Goal: Information Seeking & Learning: Learn about a topic

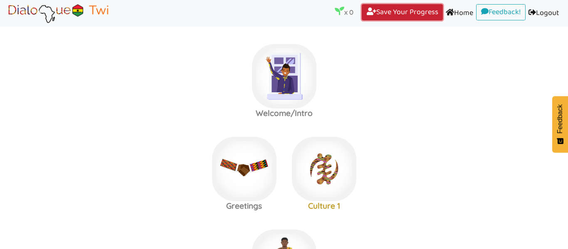
click at [399, 6] on link "Save Your Progress (current)" at bounding box center [402, 12] width 81 height 17
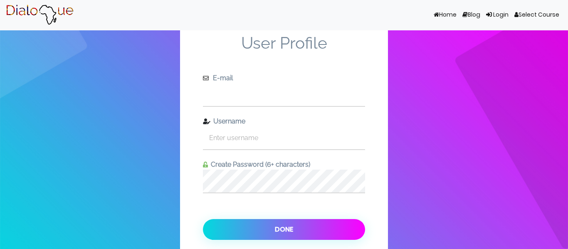
click at [315, 104] on input "text" at bounding box center [284, 94] width 162 height 23
type input "soloprim10@gmail.com"
click at [290, 133] on input "text" at bounding box center [284, 138] width 162 height 23
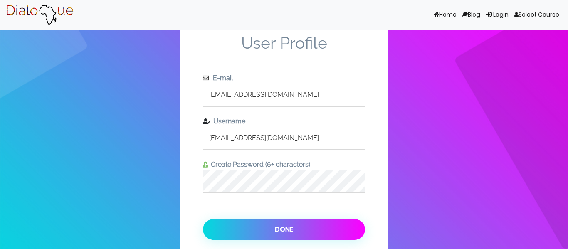
click at [320, 139] on input "soloprim10@gmail.com" at bounding box center [284, 138] width 162 height 23
type input "solomomn"
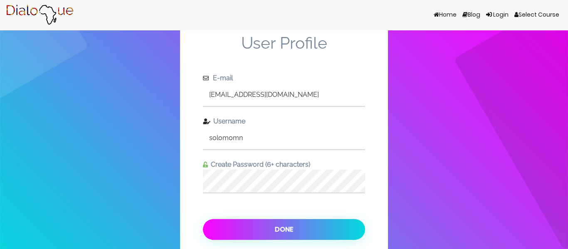
click at [332, 236] on button "Done" at bounding box center [284, 229] width 162 height 21
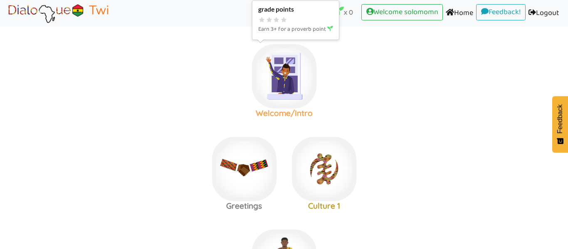
click at [299, 92] on img at bounding box center [284, 76] width 65 height 65
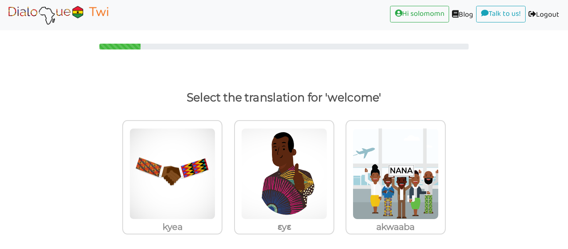
scroll to position [7, 0]
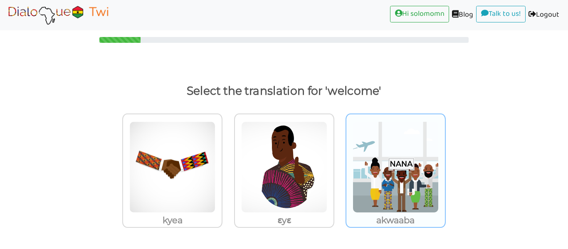
click at [412, 150] on img at bounding box center [396, 168] width 86 height 92
click at [445, 159] on input "akwaaba" at bounding box center [448, 162] width 6 height 6
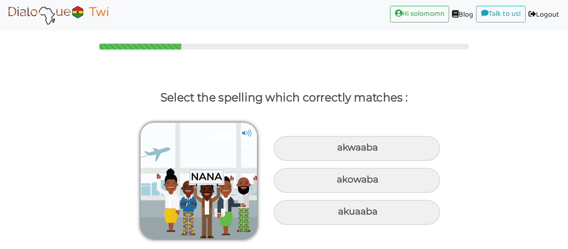
scroll to position [0, 0]
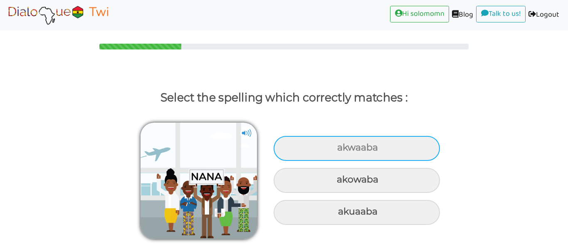
click at [349, 146] on div "akwaaba" at bounding box center [357, 148] width 166 height 25
click at [341, 146] on input "akwaaba" at bounding box center [338, 147] width 5 height 5
radio input "true"
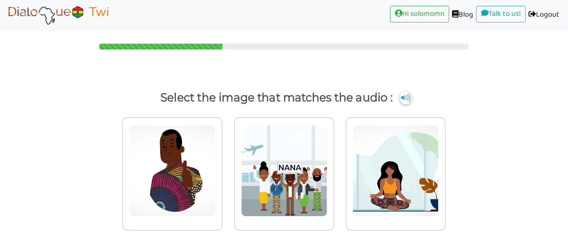
click at [404, 99] on img at bounding box center [405, 97] width 12 height 13
click at [404, 101] on img at bounding box center [405, 97] width 12 height 13
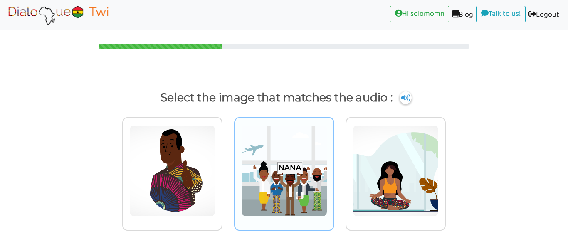
click at [273, 170] on img at bounding box center [284, 171] width 86 height 92
click at [334, 169] on input "radio" at bounding box center [337, 166] width 6 height 6
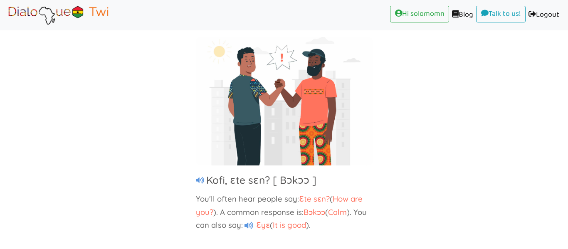
scroll to position [75, 0]
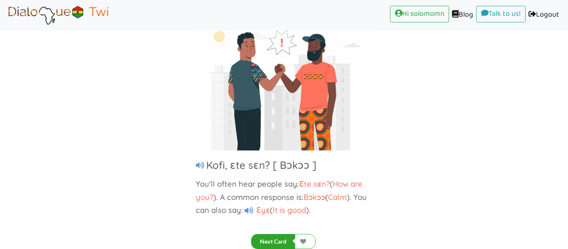
click at [276, 237] on button "Next Card" at bounding box center [273, 241] width 44 height 15
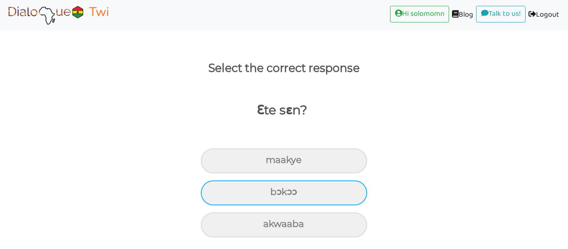
click at [318, 195] on div "bɔkɔɔ" at bounding box center [284, 193] width 166 height 25
click at [277, 195] on input "bɔkɔɔ" at bounding box center [273, 192] width 5 height 5
radio input "true"
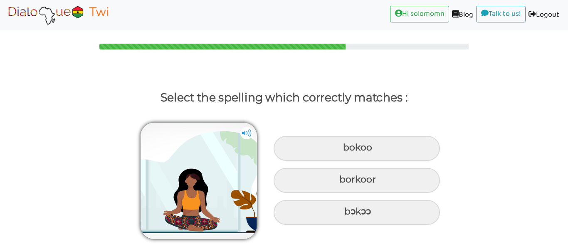
scroll to position [0, 0]
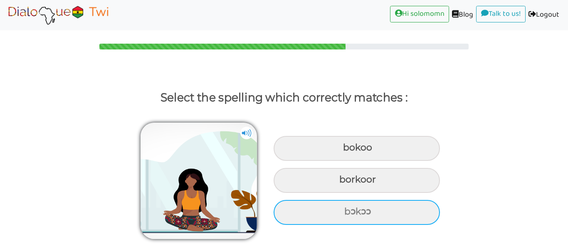
click at [380, 209] on div "bɔkɔɔ" at bounding box center [357, 212] width 166 height 25
click at [348, 209] on input "bɔkɔɔ" at bounding box center [345, 211] width 5 height 5
radio input "true"
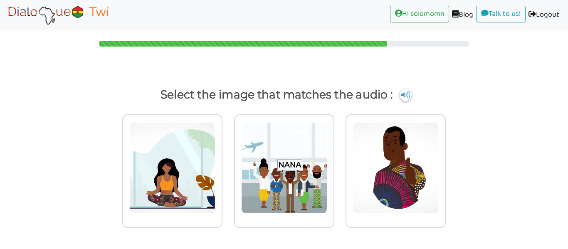
scroll to position [3, 0]
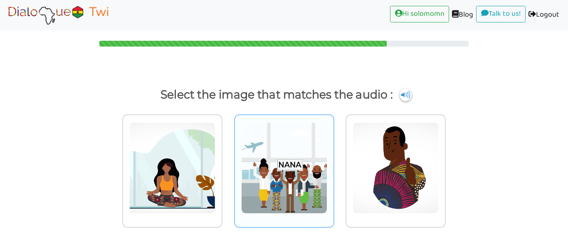
click at [290, 167] on img at bounding box center [284, 168] width 86 height 92
click at [334, 166] on input "radio" at bounding box center [337, 163] width 6 height 6
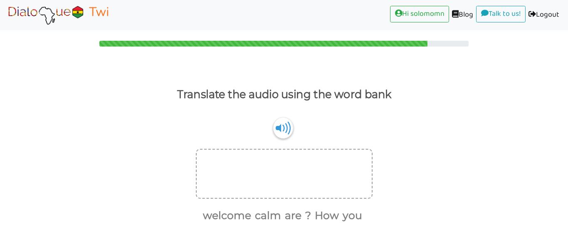
click at [290, 167] on div at bounding box center [284, 174] width 177 height 50
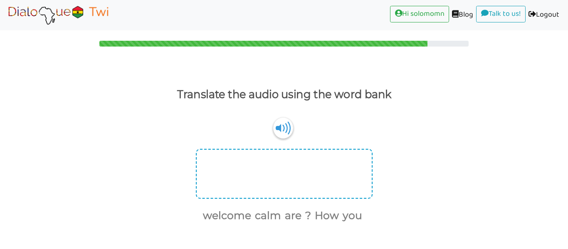
click at [293, 167] on div at bounding box center [284, 174] width 177 height 50
click at [276, 176] on div at bounding box center [284, 174] width 177 height 50
click at [250, 181] on div at bounding box center [284, 174] width 177 height 50
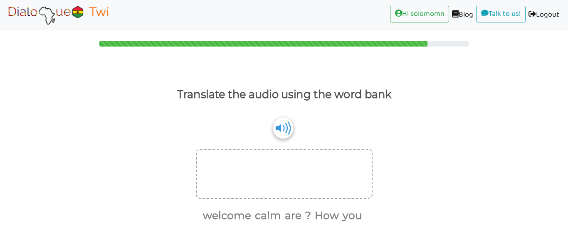
click at [289, 133] on img at bounding box center [283, 127] width 20 height 21
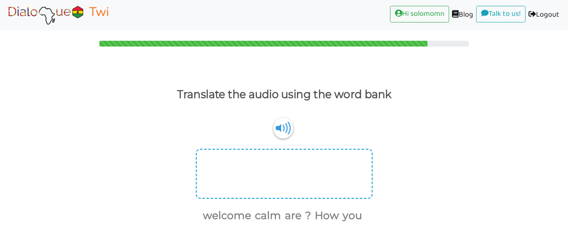
click at [246, 169] on div at bounding box center [284, 174] width 177 height 50
drag, startPoint x: 320, startPoint y: 220, endPoint x: 238, endPoint y: 189, distance: 87.0
click at [238, 189] on div "welcome calm are ? How you" at bounding box center [284, 187] width 568 height 76
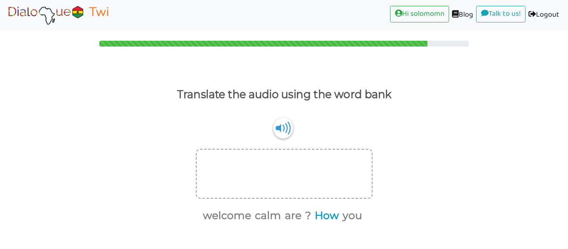
click at [329, 220] on button "How" at bounding box center [325, 216] width 27 height 16
click at [314, 216] on button "are" at bounding box center [306, 216] width 20 height 16
click at [326, 216] on button "you" at bounding box center [327, 216] width 22 height 16
click at [323, 216] on button "?" at bounding box center [322, 216] width 9 height 16
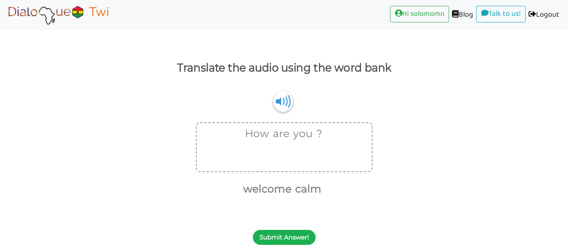
click at [300, 238] on button "Submit Answer!" at bounding box center [284, 237] width 63 height 15
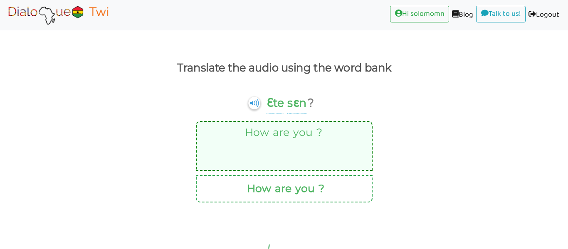
scroll to position [0, 0]
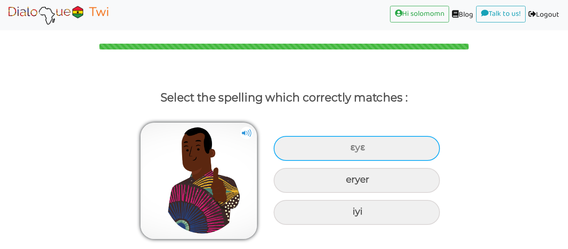
click at [325, 144] on div "ɛyɛ" at bounding box center [357, 148] width 166 height 25
click at [349, 145] on input "ɛyɛ" at bounding box center [351, 147] width 5 height 5
radio input "true"
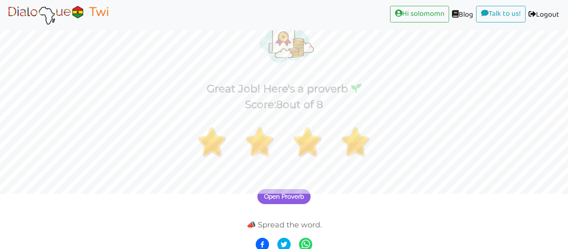
scroll to position [60, 0]
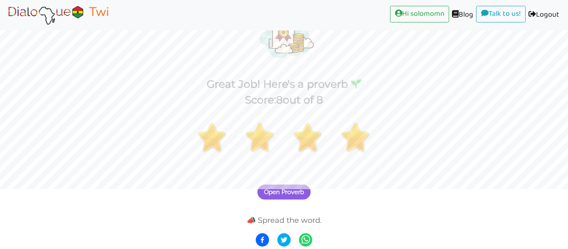
click at [300, 193] on span "Open Proverb" at bounding box center [284, 192] width 40 height 7
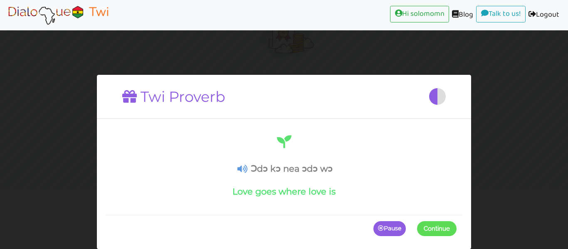
click at [414, 182] on div "Ɔdɔ kɔ nea ɔdɔ wɔ Love goes where love is" at bounding box center [284, 165] width 345 height 63
click at [391, 228] on p "Pause" at bounding box center [390, 228] width 32 height 15
click at [430, 234] on p "Continue" at bounding box center [435, 228] width 43 height 15
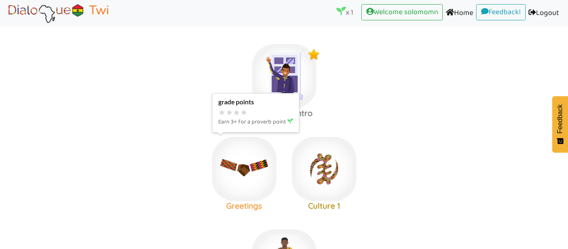
click at [235, 160] on img at bounding box center [244, 169] width 65 height 65
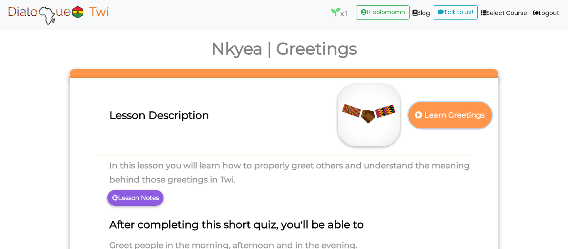
click at [449, 126] on button "Learn Greetings" at bounding box center [451, 115] width 84 height 26
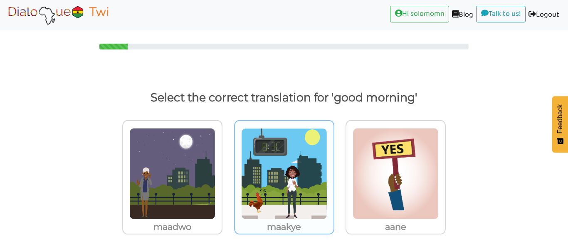
click at [302, 169] on img at bounding box center [284, 174] width 86 height 92
click at [334, 169] on input "maakye" at bounding box center [337, 169] width 6 height 6
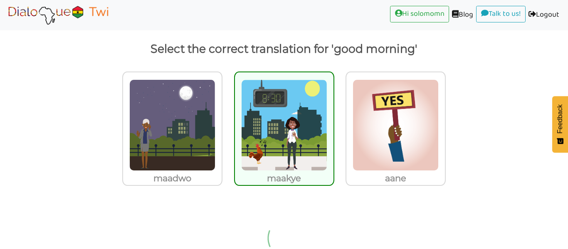
scroll to position [35, 0]
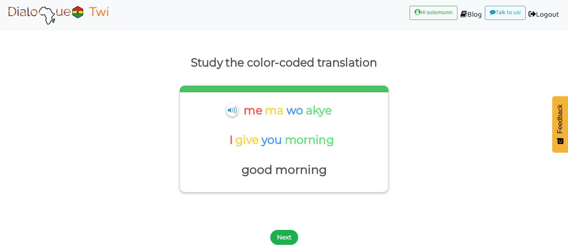
click at [289, 233] on button "Next" at bounding box center [284, 237] width 28 height 15
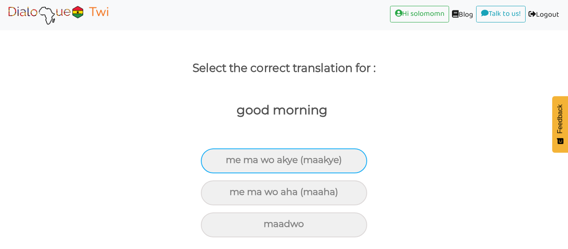
click at [321, 164] on div "me ma wo akye (maakye)" at bounding box center [284, 161] width 166 height 25
click at [232, 163] on input "me ma wo akye (maakye)" at bounding box center [229, 160] width 5 height 5
radio input "true"
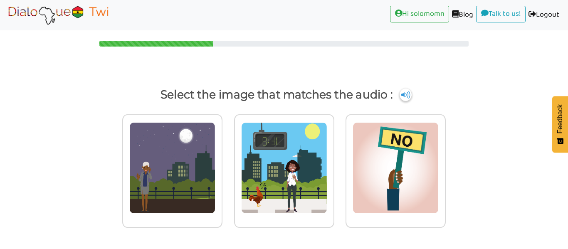
scroll to position [0, 0]
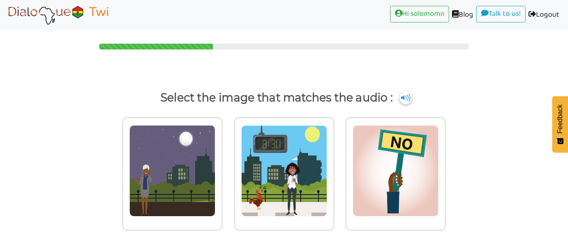
click at [404, 99] on img at bounding box center [405, 97] width 12 height 13
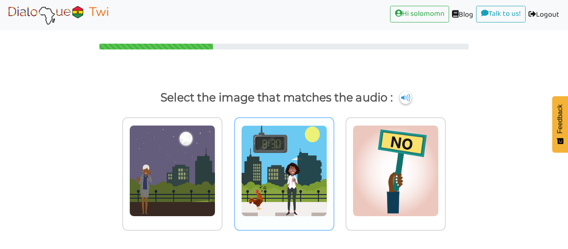
click at [253, 166] on img at bounding box center [284, 171] width 86 height 92
click at [334, 166] on input "radio" at bounding box center [337, 166] width 6 height 6
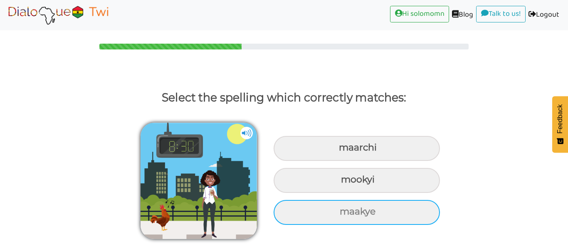
click at [364, 208] on div "maakye" at bounding box center [357, 212] width 166 height 25
click at [344, 209] on input "maakye" at bounding box center [340, 211] width 5 height 5
radio input "true"
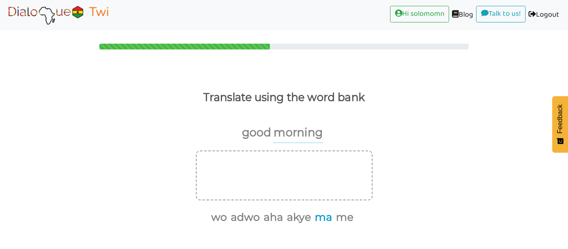
click at [330, 216] on button "ma" at bounding box center [322, 218] width 20 height 16
click at [317, 219] on button "akye" at bounding box center [308, 218] width 27 height 16
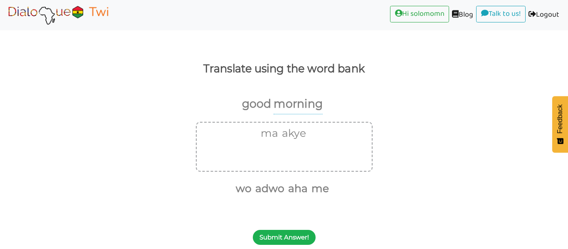
click at [282, 234] on button "Submit Answer!" at bounding box center [284, 237] width 63 height 15
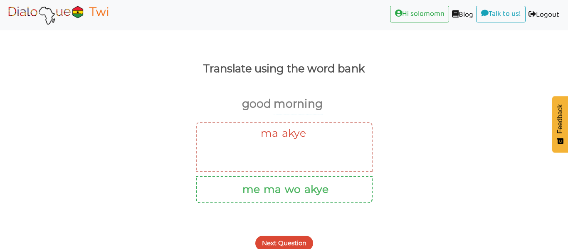
click at [284, 239] on button "Next Question" at bounding box center [285, 243] width 58 height 15
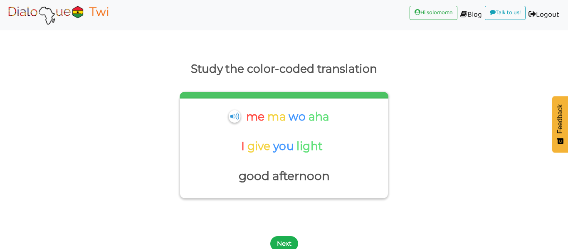
click at [287, 241] on button "Next" at bounding box center [284, 243] width 28 height 15
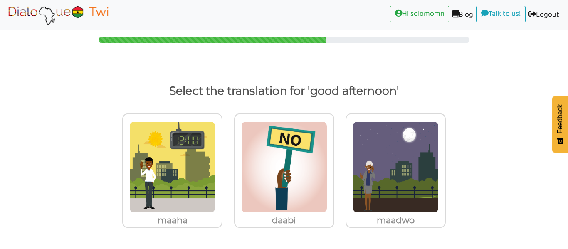
scroll to position [7, 0]
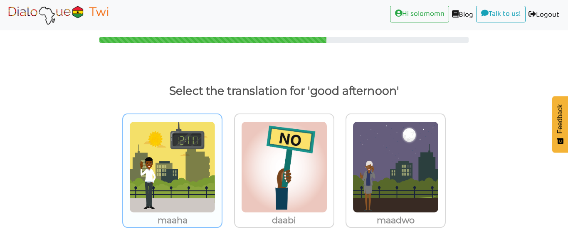
click at [187, 171] on img at bounding box center [172, 168] width 86 height 92
click at [222, 165] on input "maaha" at bounding box center [225, 162] width 6 height 6
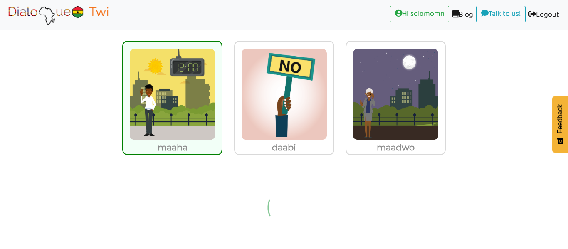
scroll to position [35, 0]
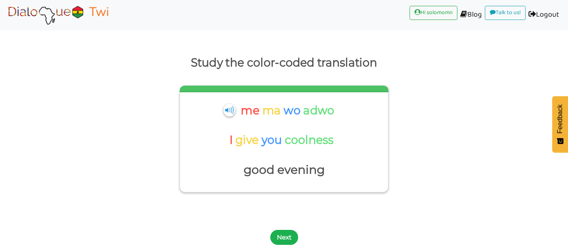
click at [285, 244] on button "Next" at bounding box center [284, 237] width 28 height 15
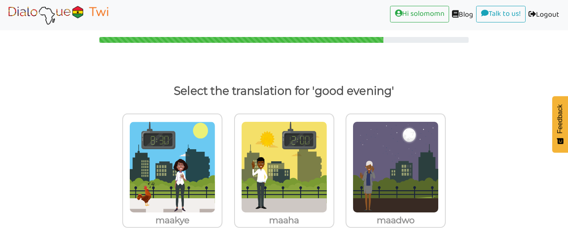
scroll to position [7, 0]
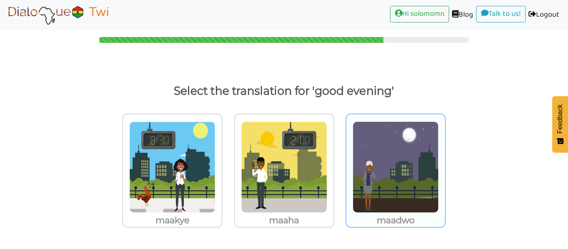
click at [402, 191] on img at bounding box center [396, 168] width 86 height 92
click at [445, 165] on input "maadwo" at bounding box center [448, 162] width 6 height 6
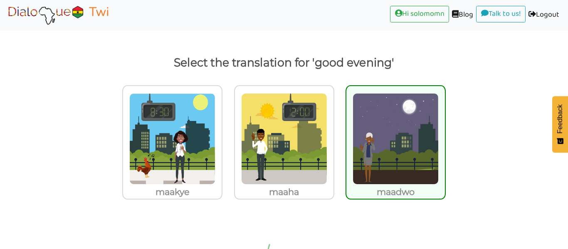
scroll to position [30, 0]
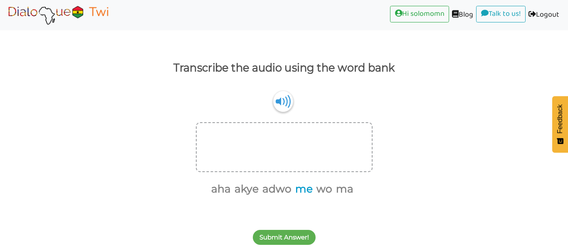
click at [302, 187] on button "me" at bounding box center [303, 189] width 20 height 16
click at [336, 195] on button "ma" at bounding box center [333, 189] width 20 height 16
click at [328, 191] on button "wo" at bounding box center [323, 189] width 19 height 16
click at [281, 93] on img at bounding box center [283, 101] width 20 height 21
click at [307, 190] on button "adwo" at bounding box center [307, 189] width 32 height 16
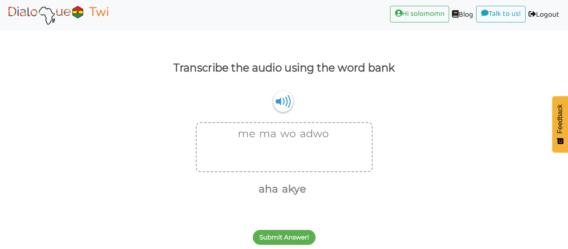
click at [294, 117] on div "me ma wo akye" at bounding box center [284, 107] width 568 height 29
click at [274, 99] on img at bounding box center [283, 101] width 20 height 21
click at [320, 136] on button "adwo" at bounding box center [313, 134] width 32 height 16
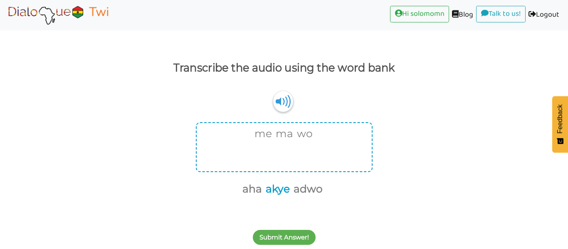
click at [283, 189] on button "akye" at bounding box center [276, 189] width 27 height 16
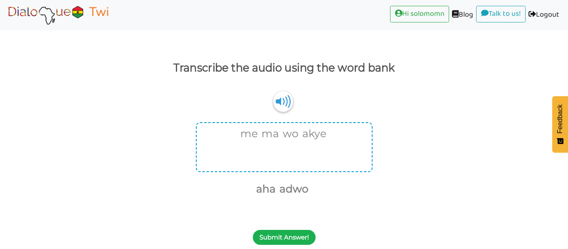
click at [291, 241] on button "Submit Answer!" at bounding box center [284, 237] width 63 height 15
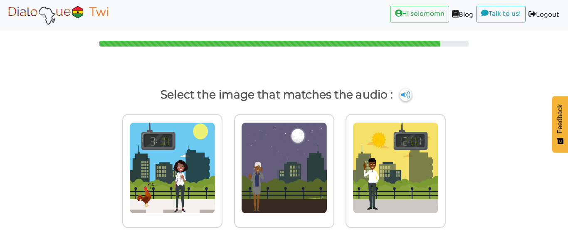
scroll to position [3, 0]
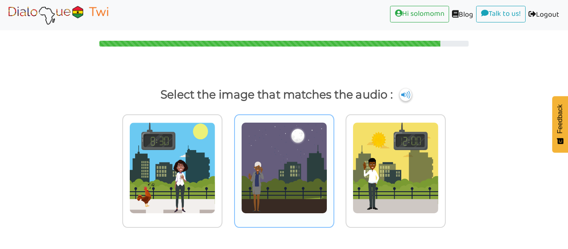
click at [266, 193] on img at bounding box center [284, 168] width 86 height 92
click at [334, 166] on input "radio" at bounding box center [337, 163] width 6 height 6
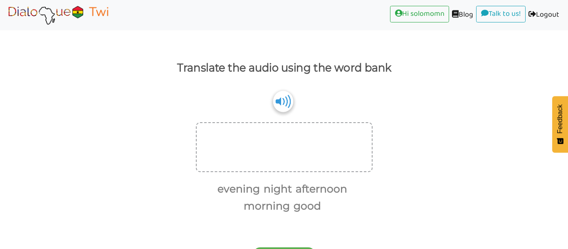
click at [289, 109] on img at bounding box center [283, 101] width 20 height 21
click at [314, 208] on button "good" at bounding box center [306, 206] width 30 height 16
click at [299, 205] on button "morning" at bounding box center [281, 206] width 49 height 16
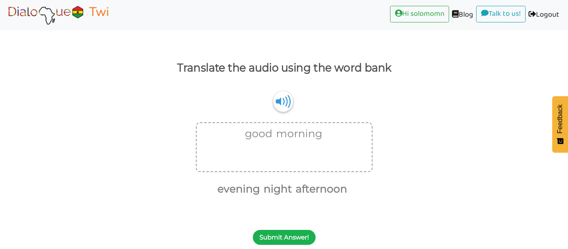
click at [300, 241] on button "Submit Answer!" at bounding box center [284, 237] width 63 height 15
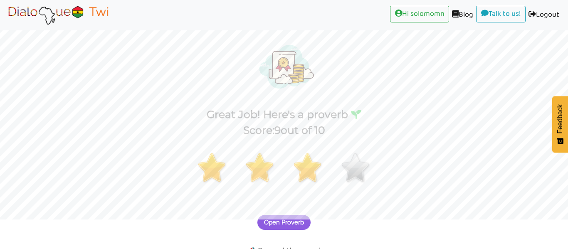
click at [285, 221] on span "Open Proverb" at bounding box center [284, 222] width 40 height 7
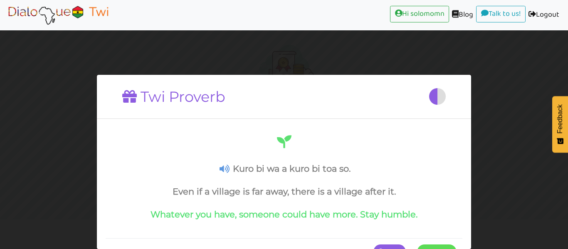
click at [457, 246] on span at bounding box center [457, 251] width 0 height 15
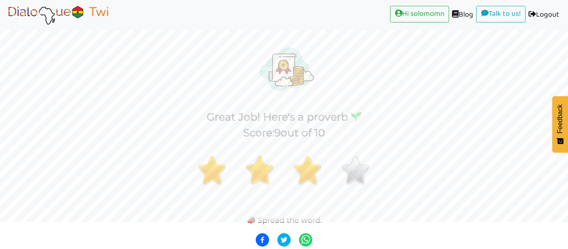
scroll to position [27, 0]
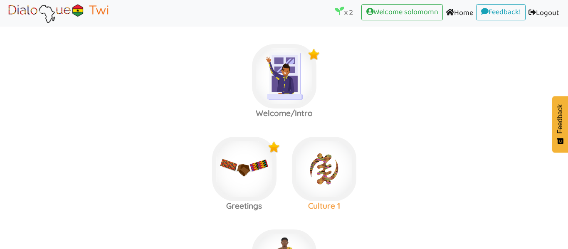
click at [319, 212] on div "Culture 1" at bounding box center [324, 180] width 80 height 87
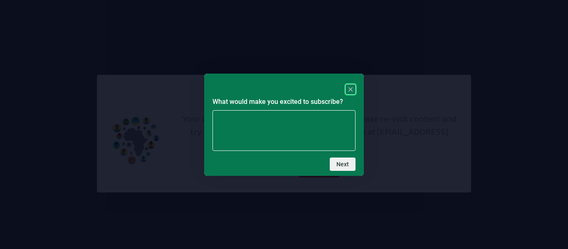
click at [350, 89] on icon "Close" at bounding box center [351, 89] width 4 height 4
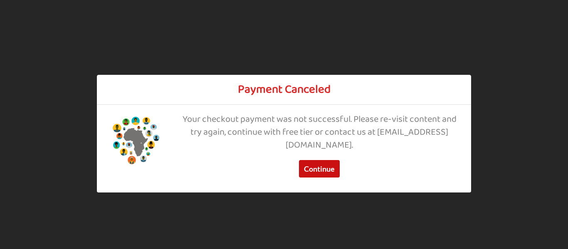
click at [330, 171] on button "Continue" at bounding box center [319, 168] width 41 height 17
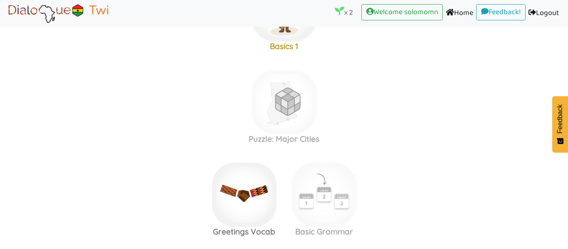
scroll to position [252, 0]
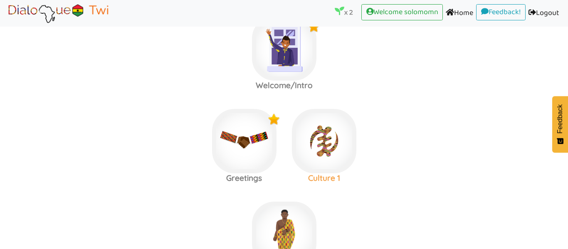
scroll to position [32, 0]
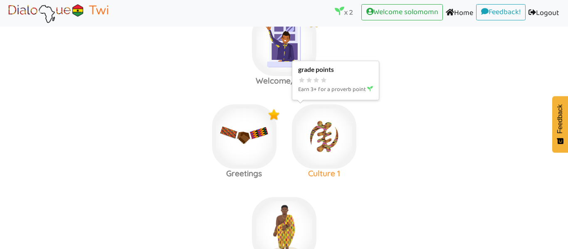
click at [345, 151] on img at bounding box center [324, 136] width 65 height 65
